Goal: Task Accomplishment & Management: Manage account settings

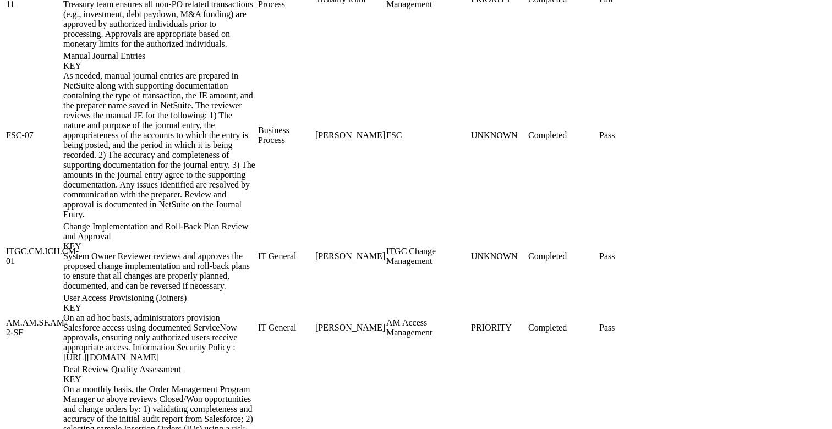
scroll to position [1589, 0]
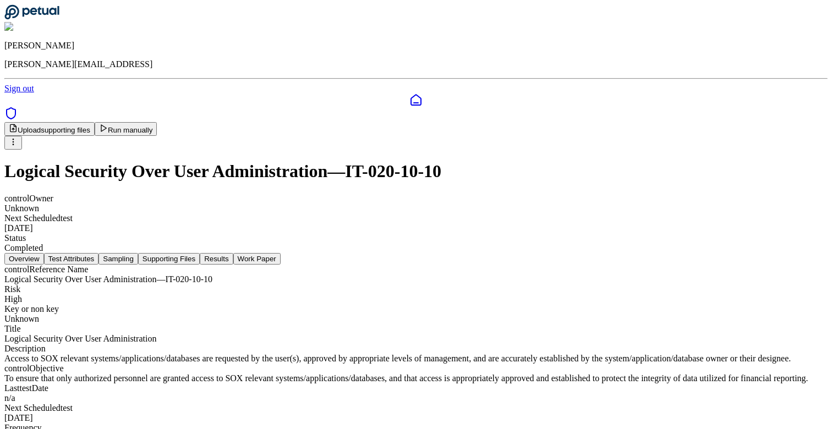
click at [99, 253] on button "Test Attributes" at bounding box center [71, 259] width 55 height 12
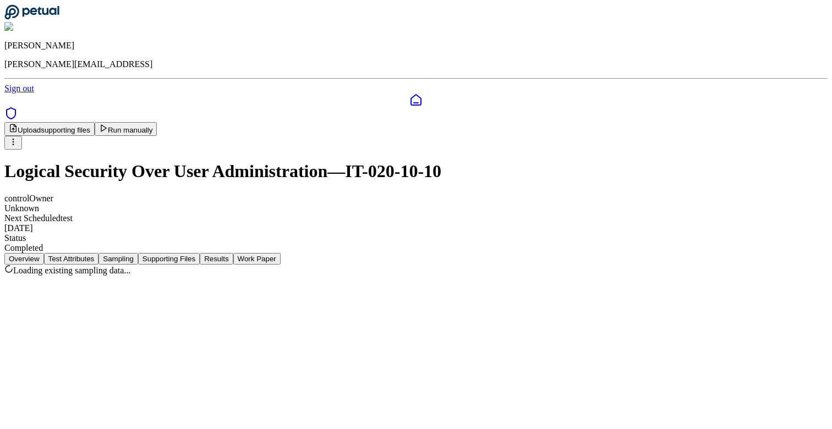
click at [138, 253] on button "Sampling" at bounding box center [118, 259] width 40 height 12
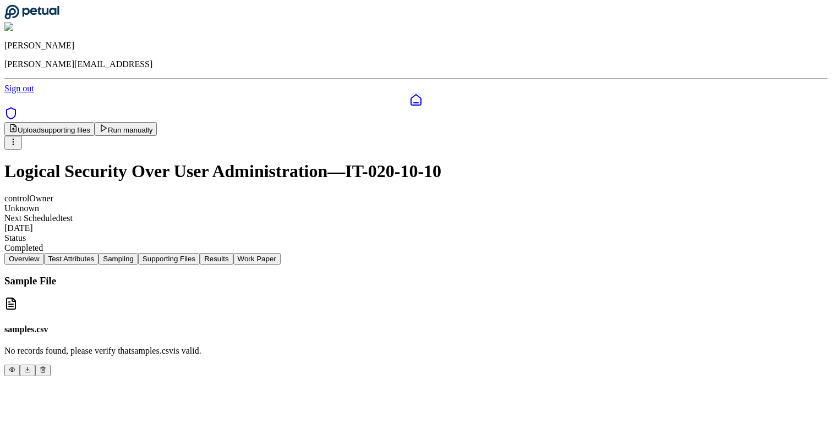
click at [200, 253] on button "Supporting Files" at bounding box center [169, 259] width 62 height 12
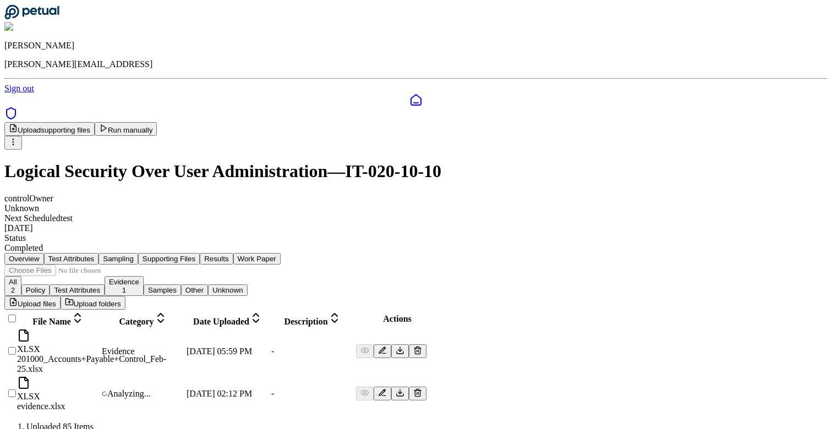
click at [572, 335] on div "All 2 Policy Test Attributes Evidence 1 Samples Other Unknown Upload files Uplo…" at bounding box center [415, 339] width 823 height 149
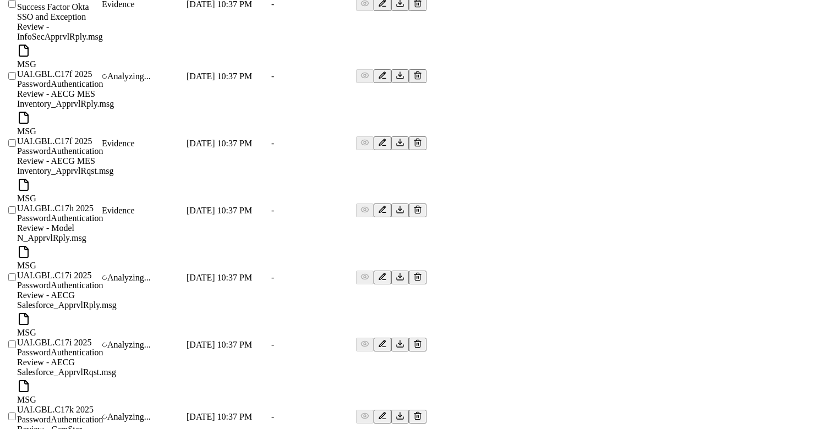
scroll to position [4620, 0]
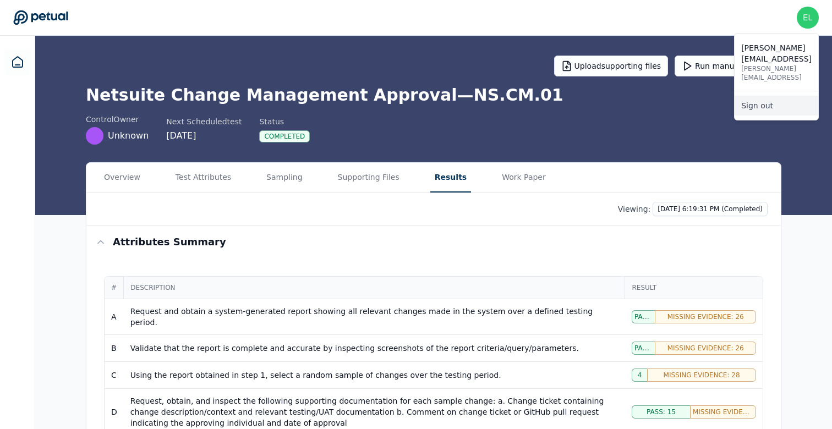
click at [760, 96] on link "Sign out" at bounding box center [777, 106] width 84 height 20
